Goal: Task Accomplishment & Management: Manage account settings

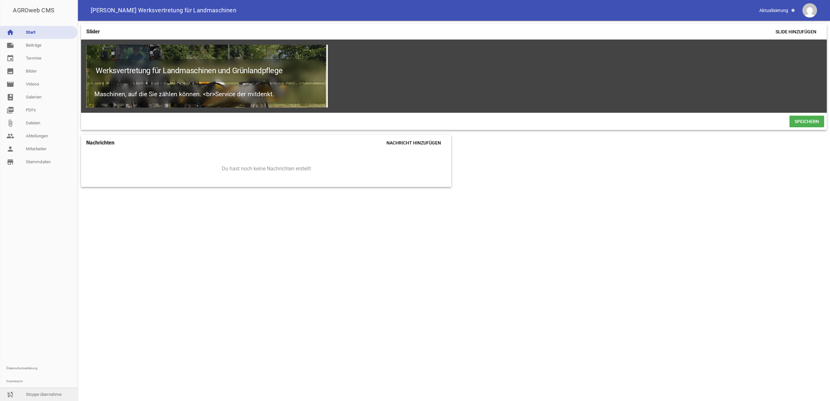
click at [4, 392] on link "sync_disabled Stoppe übernahme" at bounding box center [38, 394] width 77 height 13
click at [32, 396] on link "reply Abmelden" at bounding box center [38, 394] width 77 height 13
click at [53, 391] on link "reply Abmelden" at bounding box center [38, 394] width 77 height 13
click at [38, 85] on link "movie Videos" at bounding box center [38, 84] width 77 height 13
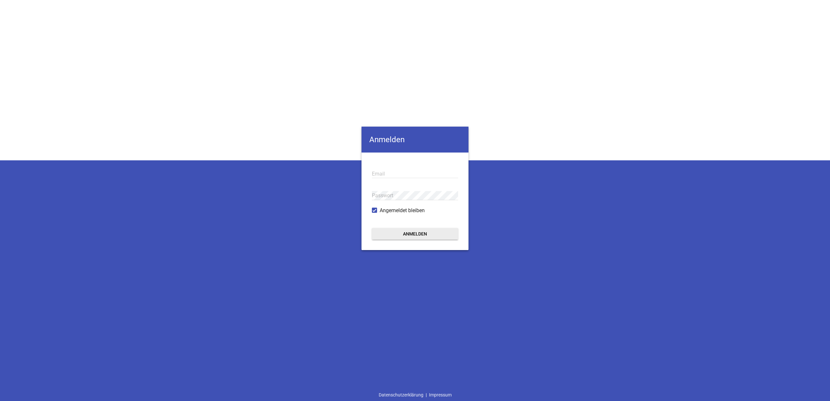
type input "[EMAIL_ADDRESS][DOMAIN_NAME]"
click at [405, 233] on button "Anmelden" at bounding box center [415, 234] width 86 height 12
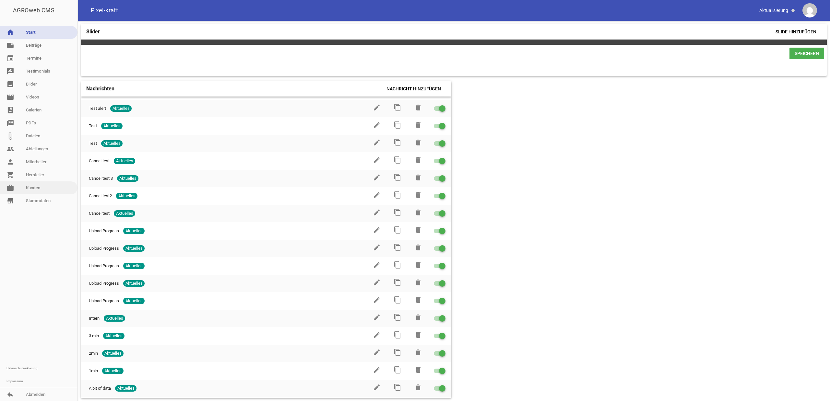
scroll to position [65, 0]
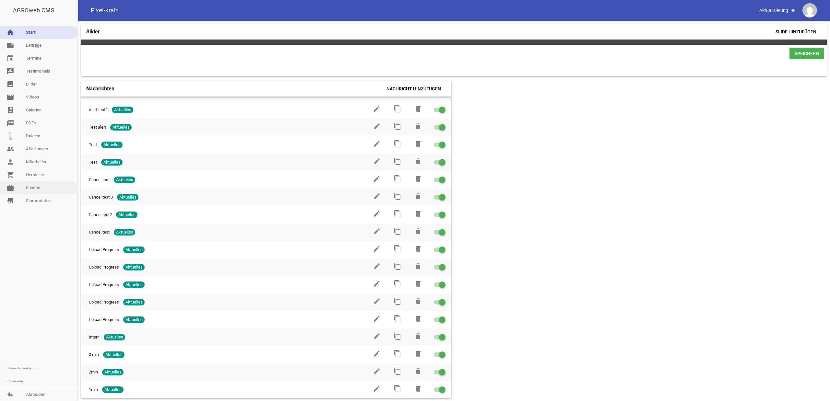
click at [41, 184] on link "work [PERSON_NAME]" at bounding box center [38, 188] width 77 height 13
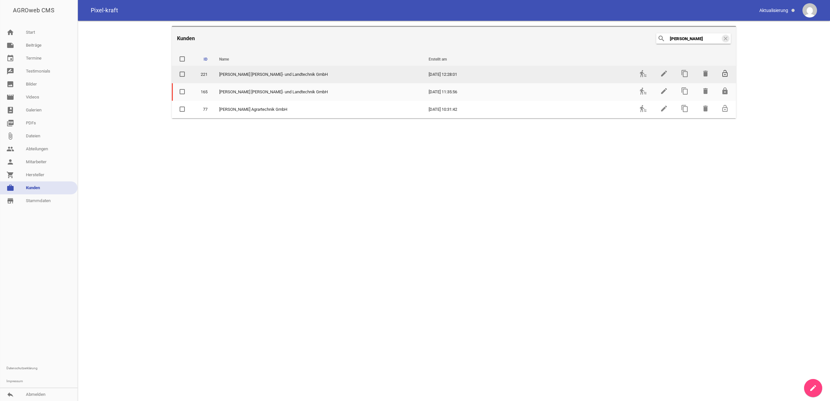
type input "[PERSON_NAME]"
click at [724, 74] on icon "lock_open" at bounding box center [725, 74] width 8 height 8
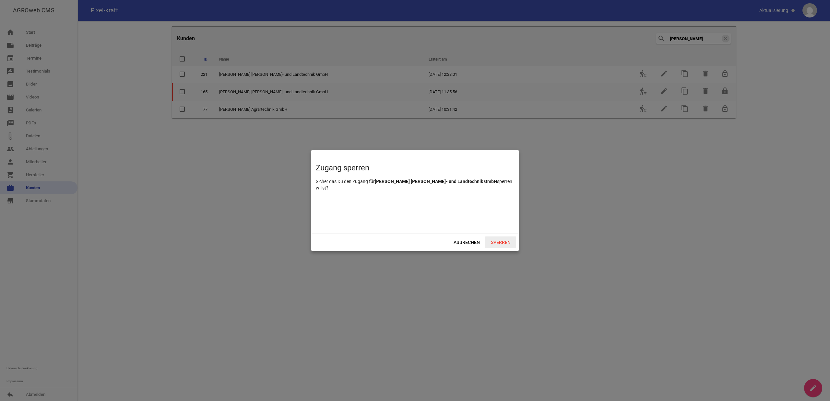
click at [497, 243] on span "Sperren" at bounding box center [500, 243] width 31 height 12
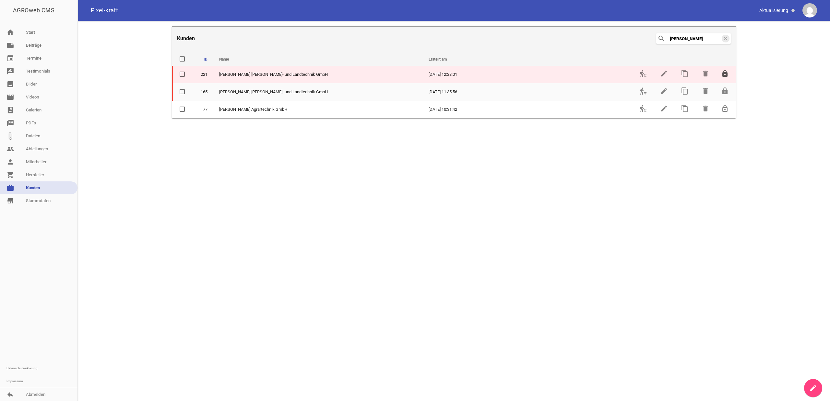
click at [723, 73] on icon "lock" at bounding box center [725, 74] width 8 height 8
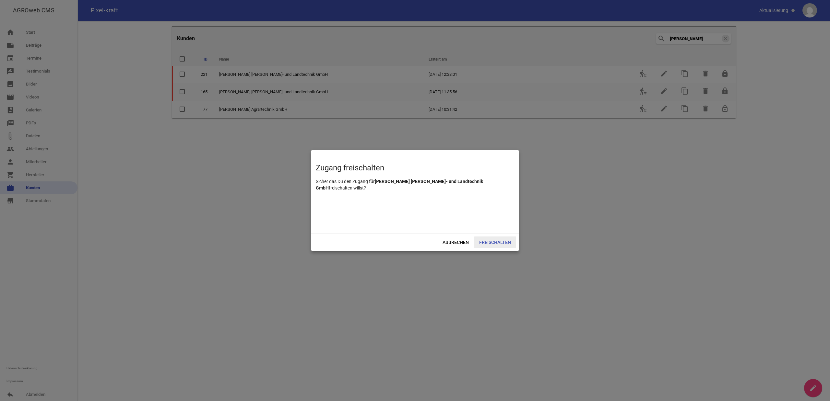
click at [493, 240] on span "Freischalten" at bounding box center [495, 243] width 42 height 12
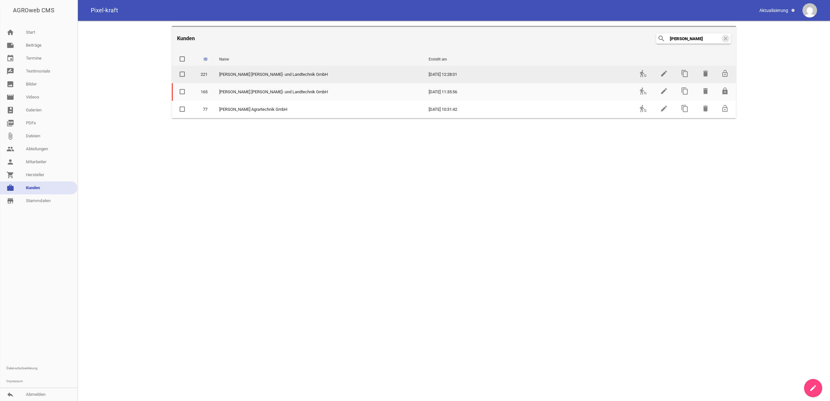
click at [225, 73] on span "[PERSON_NAME] [PERSON_NAME]- und Landtechnik GmbH" at bounding box center [273, 74] width 109 height 6
click at [224, 76] on span "[PERSON_NAME] [PERSON_NAME]- und Landtechnik GmbH" at bounding box center [273, 74] width 109 height 6
click at [644, 73] on icon "transfer_within_a_station" at bounding box center [643, 74] width 8 height 8
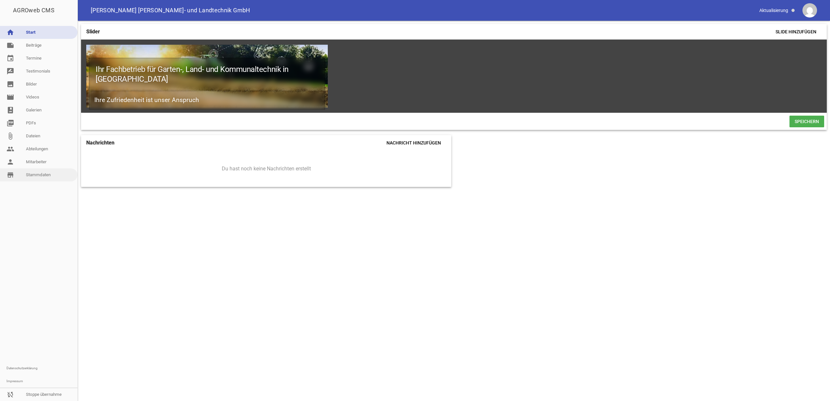
click at [41, 173] on link "store_mall_directory Stammdaten" at bounding box center [38, 175] width 77 height 13
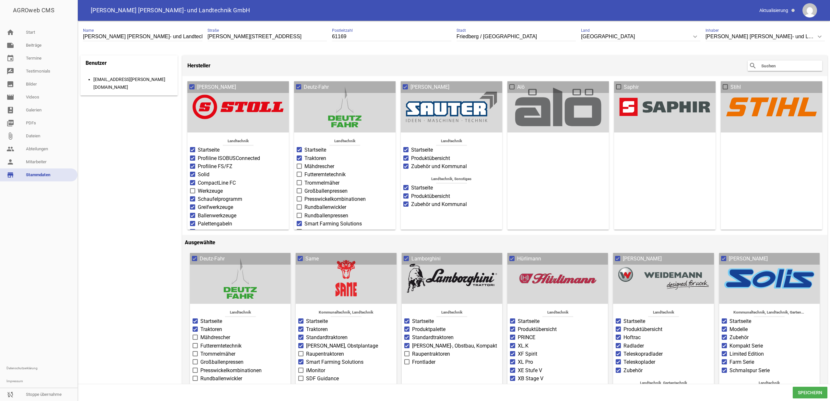
drag, startPoint x: 101, startPoint y: 76, endPoint x: 172, endPoint y: 91, distance: 73.6
drag, startPoint x: 167, startPoint y: 79, endPoint x: 100, endPoint y: 81, distance: 67.5
click at [100, 81] on div "[EMAIL_ADDRESS][PERSON_NAME][DOMAIN_NAME]" at bounding box center [133, 84] width 80 height 16
